Goal: Information Seeking & Learning: Learn about a topic

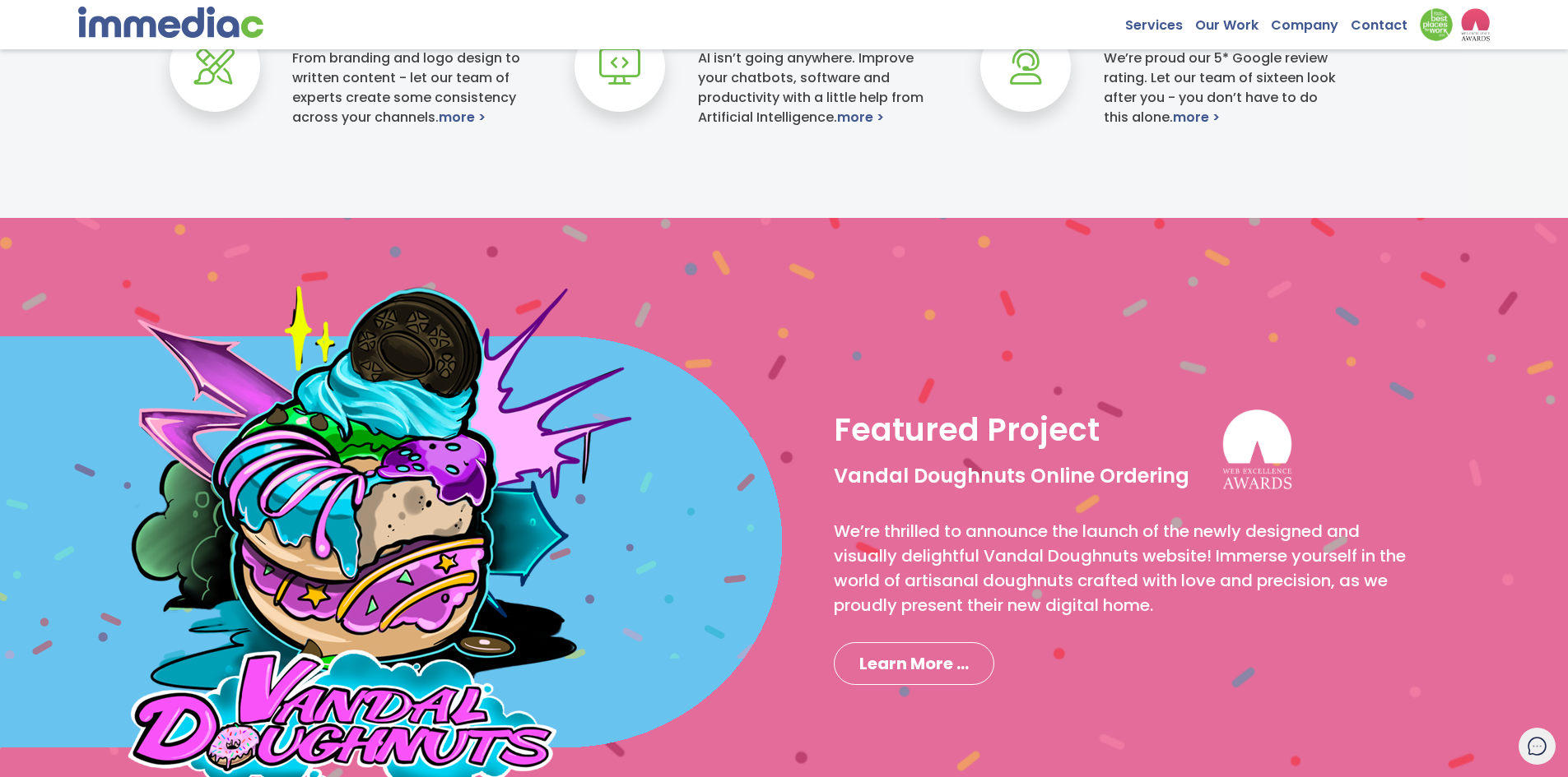
scroll to position [1069, 0]
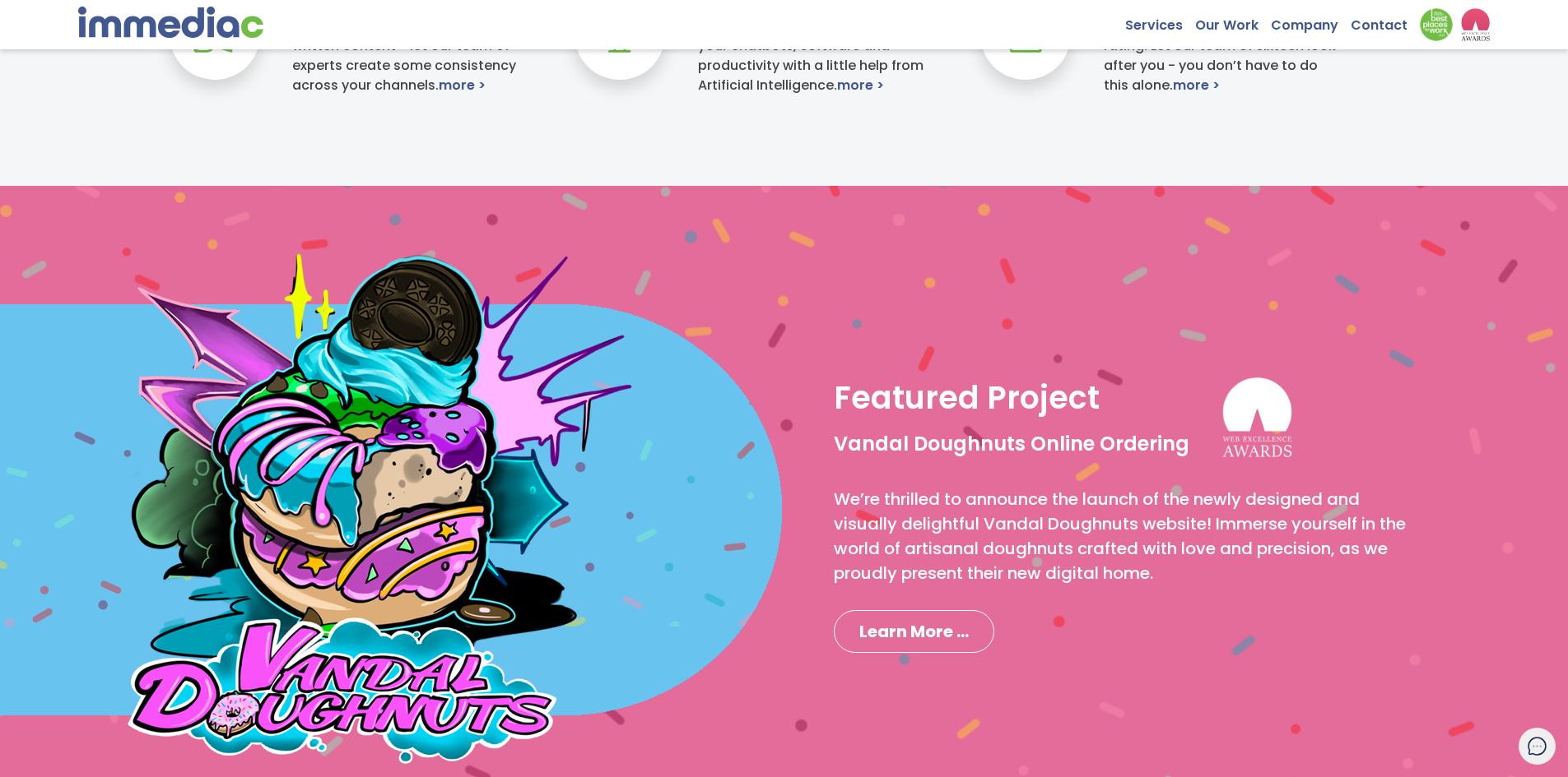
click at [1544, 741] on icon at bounding box center [1537, 746] width 17 height 17
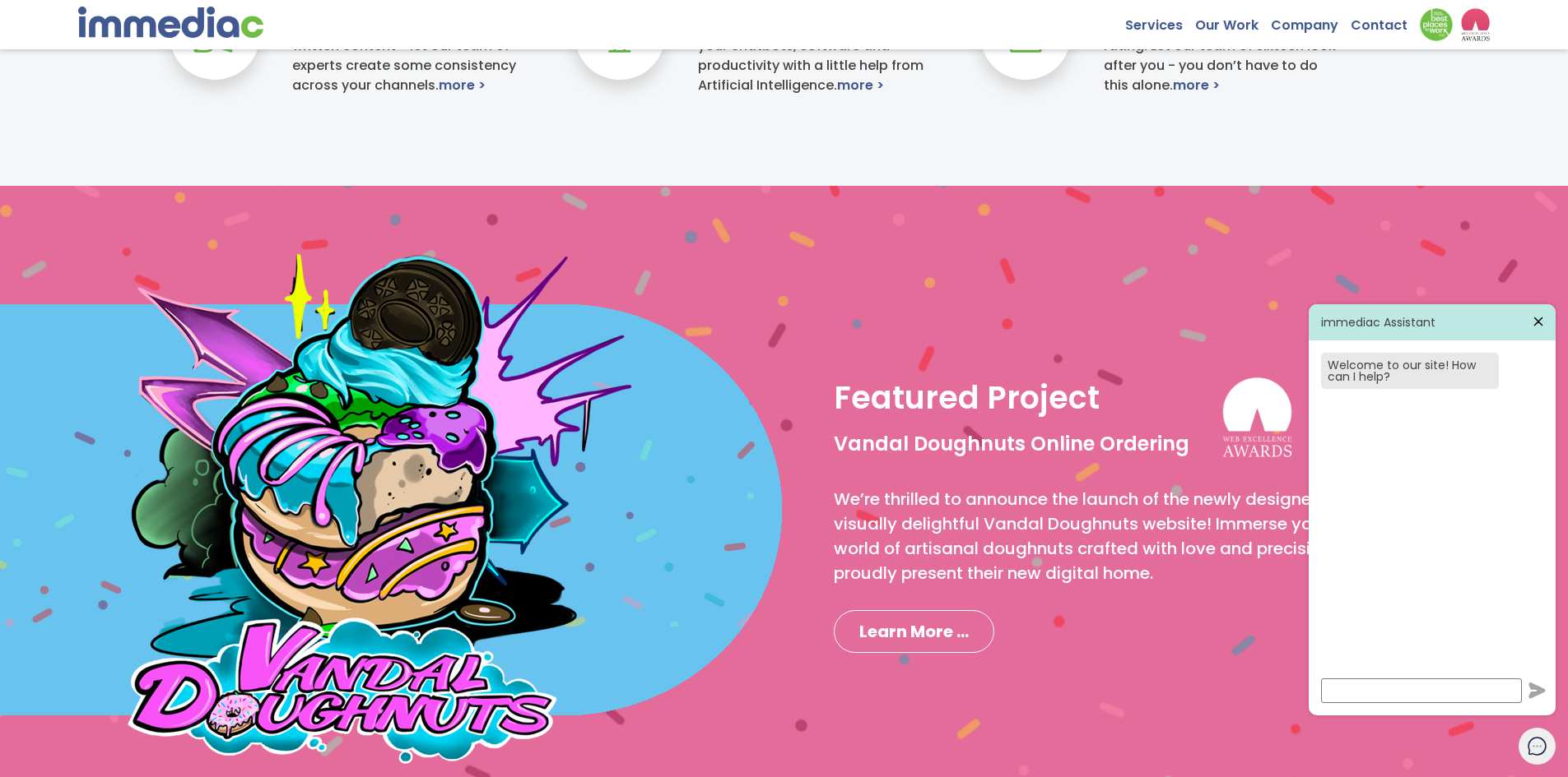
click at [1369, 690] on input at bounding box center [1422, 690] width 201 height 24
type input "what's up"
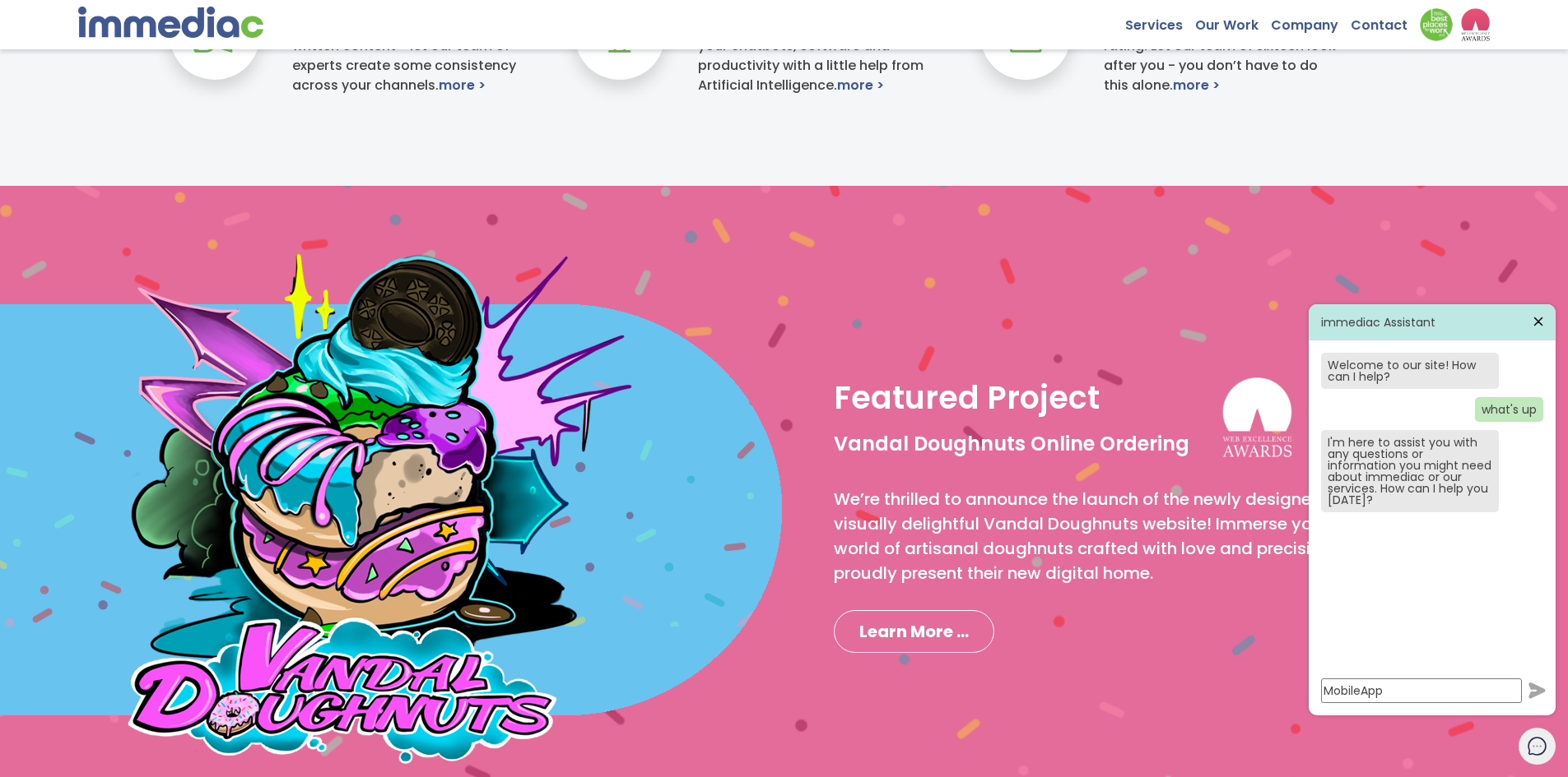
type input "Mobile App"
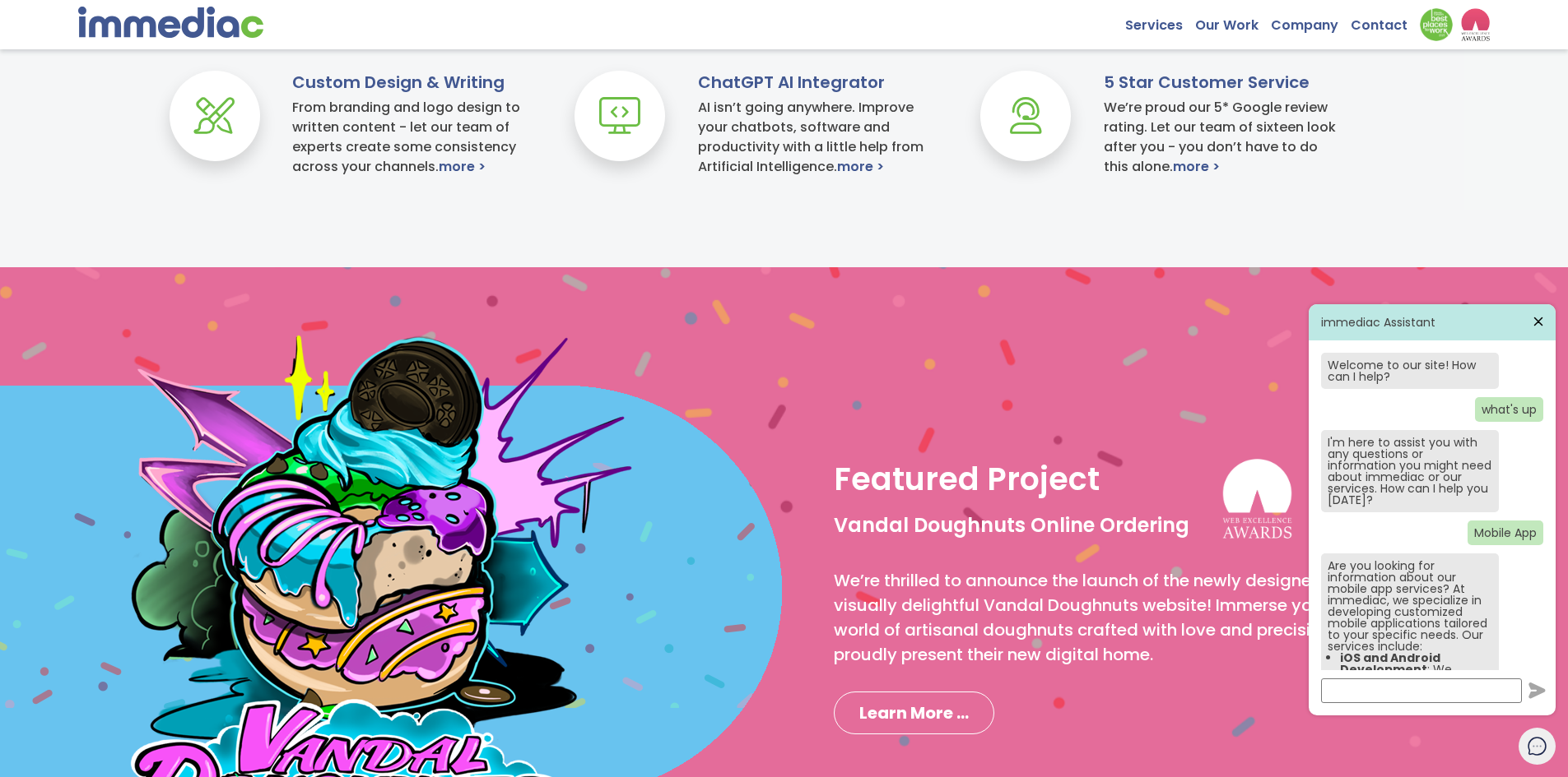
scroll to position [987, 0]
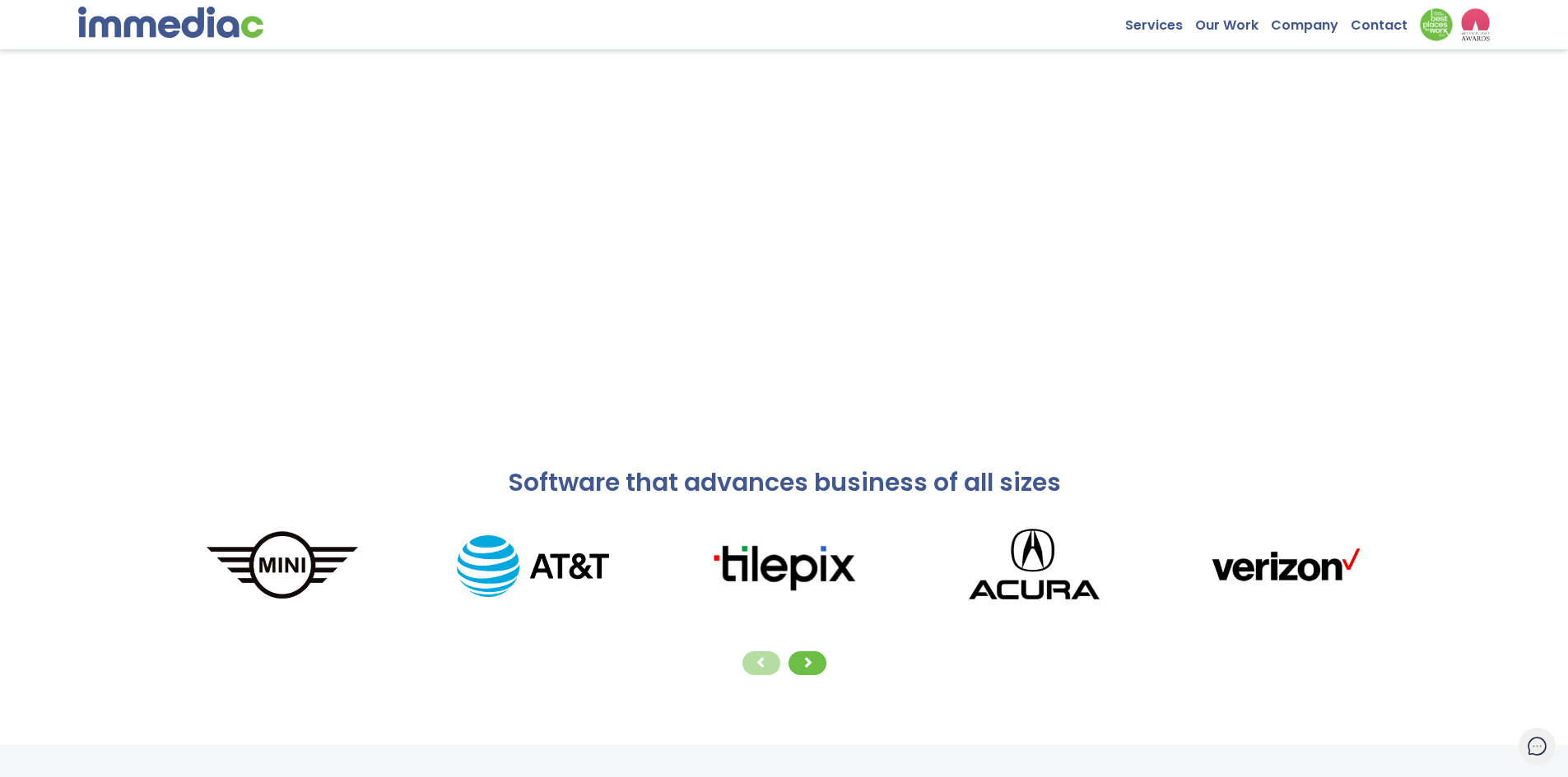
scroll to position [987, 0]
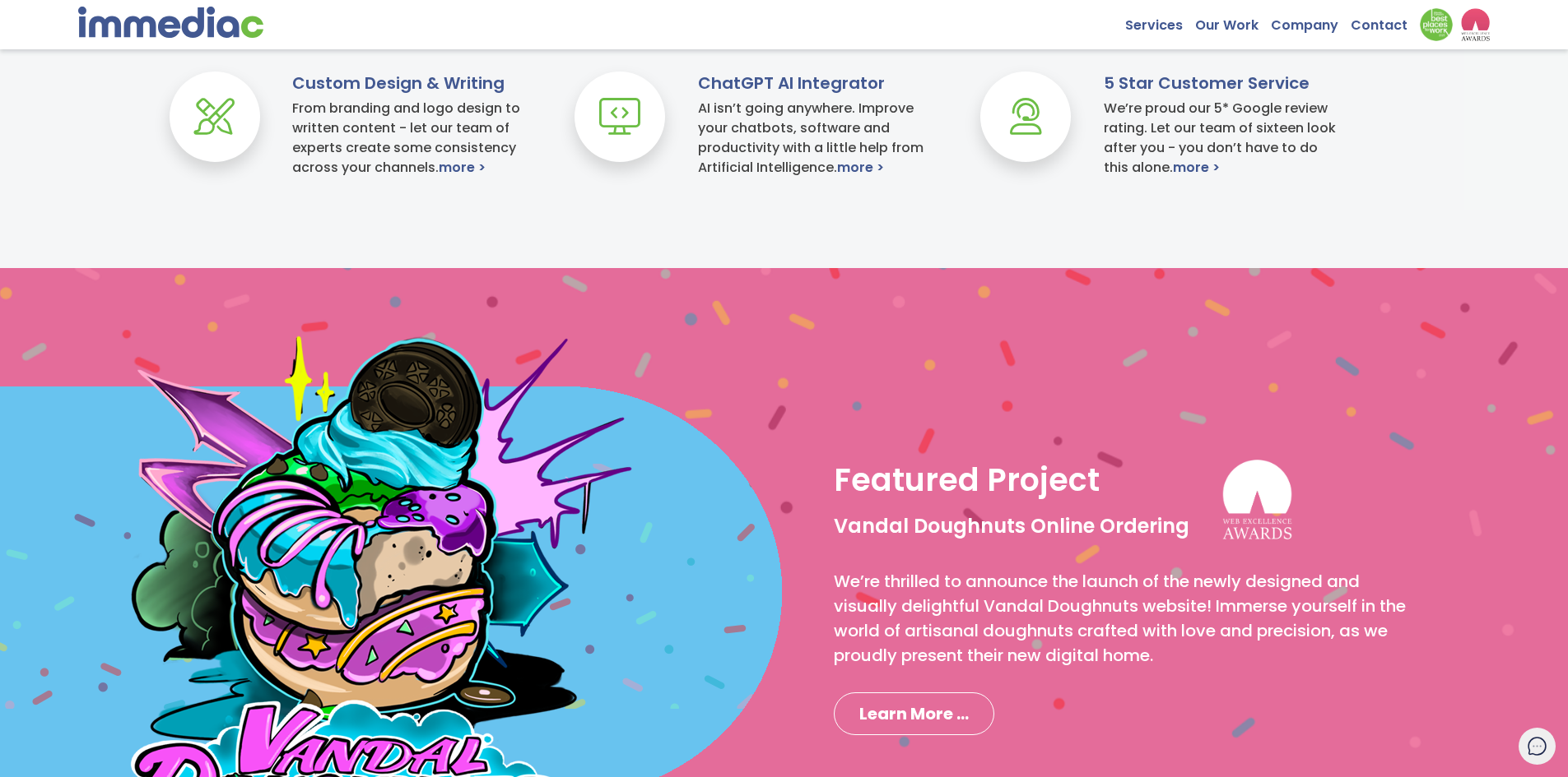
click at [1535, 746] on icon at bounding box center [1537, 746] width 21 height 21
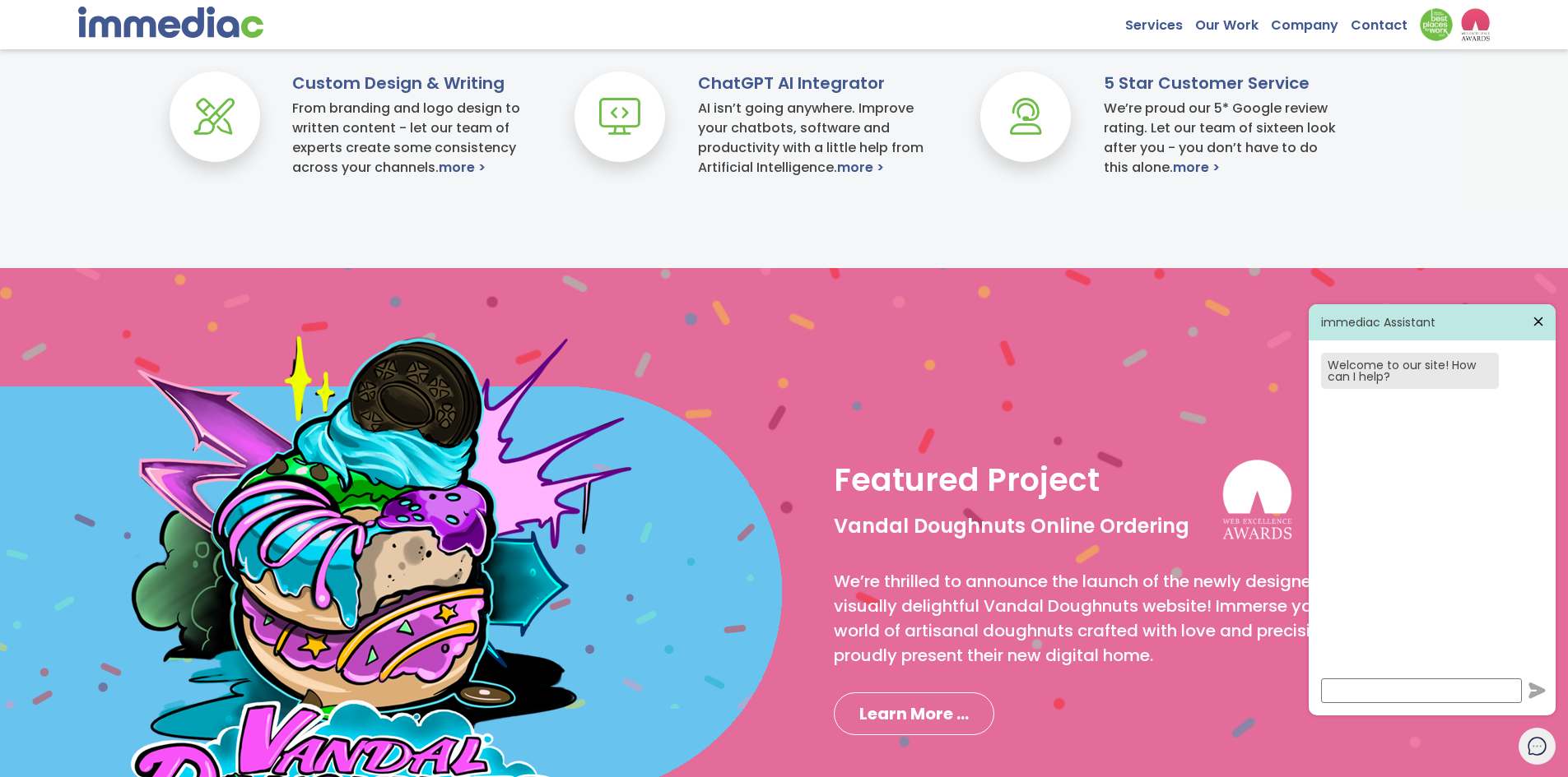
scroll to position [350, 0]
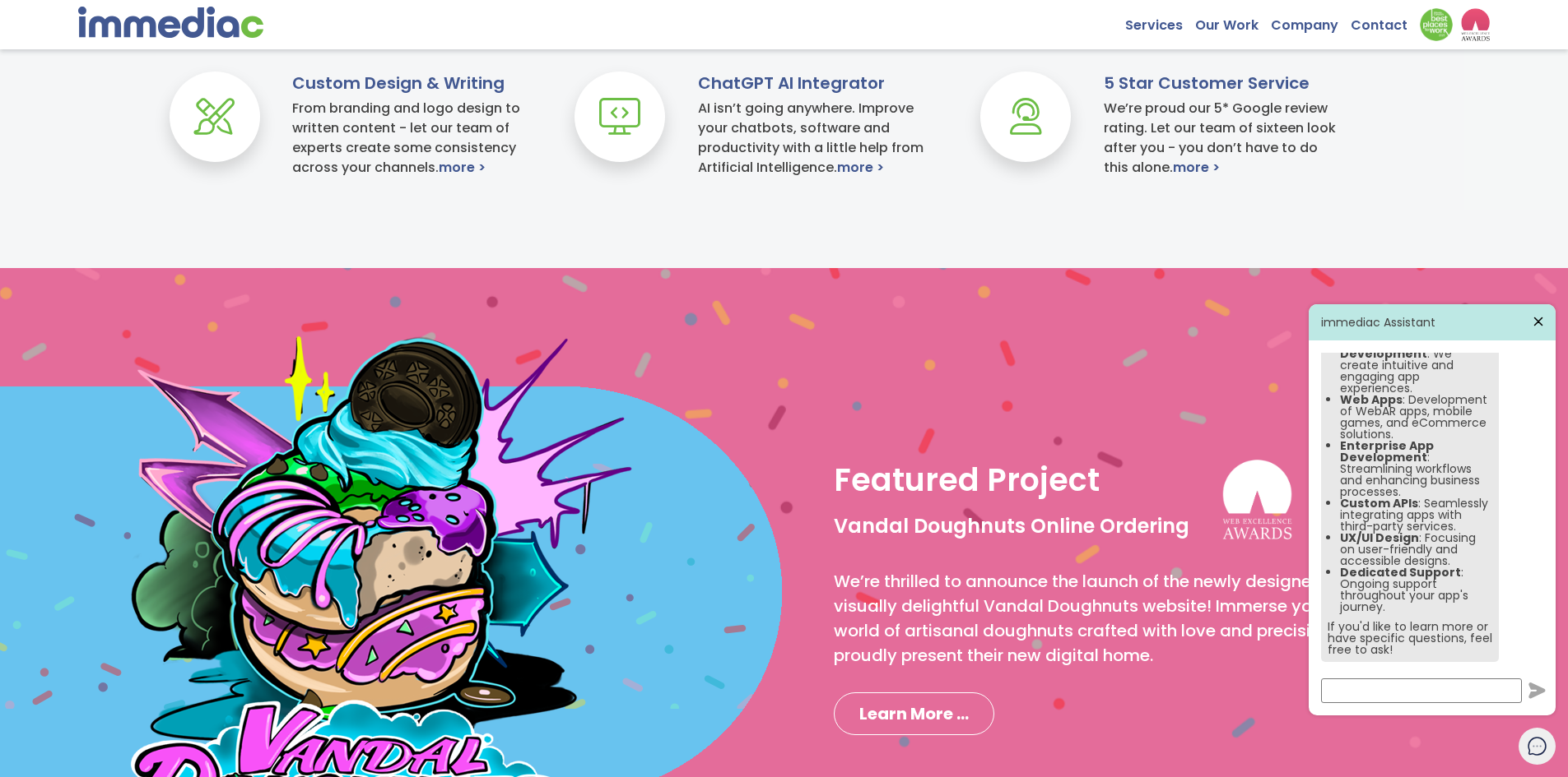
click at [1537, 323] on icon at bounding box center [1538, 322] width 7 height 7
